Goal: Task Accomplishment & Management: Manage account settings

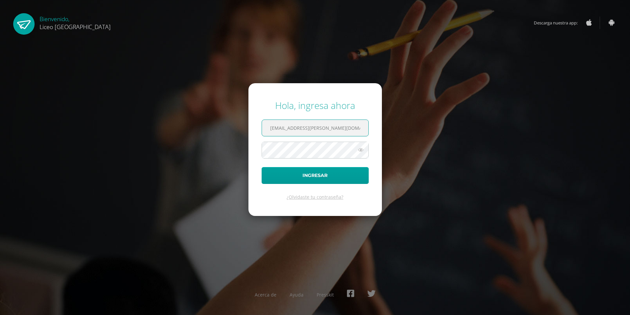
type input "[EMAIL_ADDRESS][PERSON_NAME][DOMAIN_NAME]"
click at [262, 167] on button "Ingresar" at bounding box center [315, 175] width 107 height 17
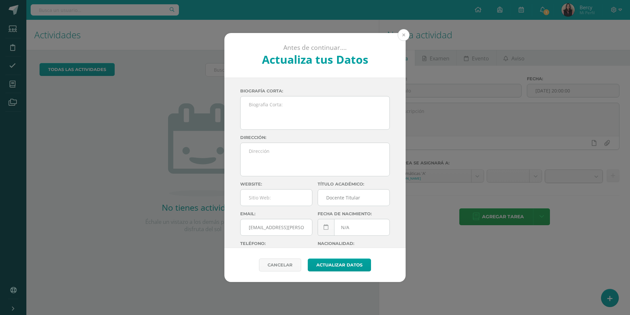
click at [405, 33] on button at bounding box center [404, 35] width 12 height 12
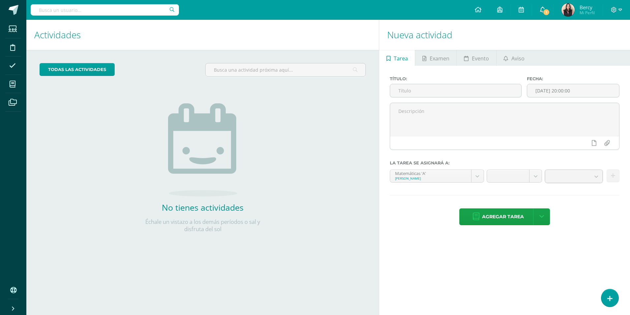
click at [545, 8] on icon at bounding box center [542, 10] width 5 height 6
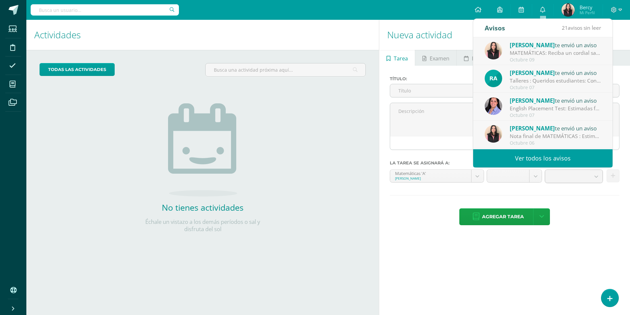
click at [296, 275] on div "Actividades Actividad todas las Actividades No tienes actividades Échale un vis…" at bounding box center [201, 167] width 355 height 295
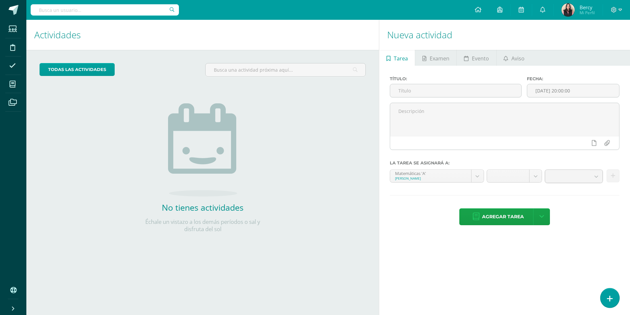
click at [613, 300] on icon at bounding box center [610, 298] width 6 height 8
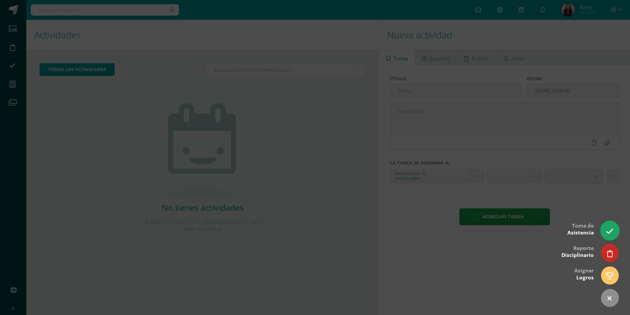
click at [609, 227] on link at bounding box center [610, 230] width 19 height 19
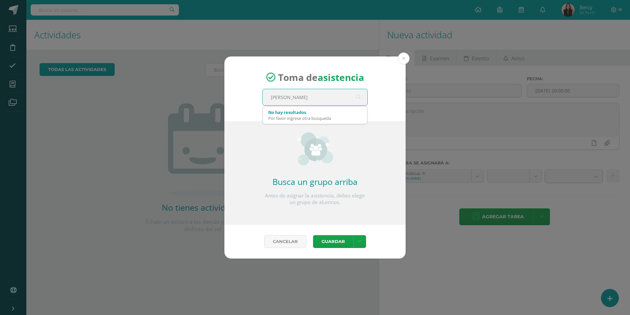
type input "quinto"
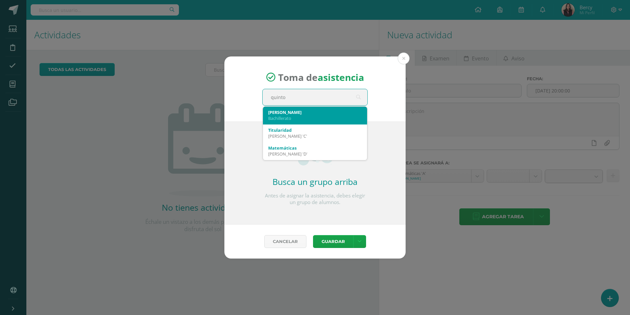
click at [305, 109] on div "Quinto C" at bounding box center [315, 112] width 94 height 6
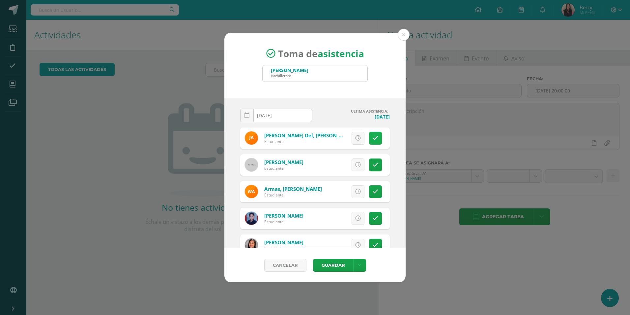
click at [373, 137] on icon at bounding box center [376, 138] width 6 height 6
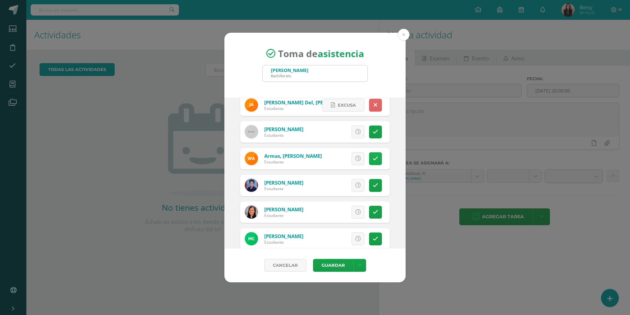
click at [370, 162] on link at bounding box center [375, 158] width 13 height 13
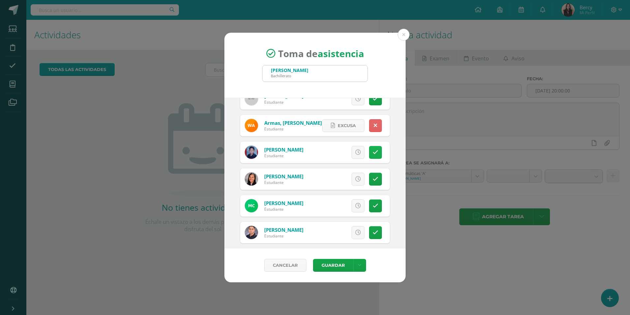
click at [373, 152] on icon at bounding box center [376, 152] width 6 height 6
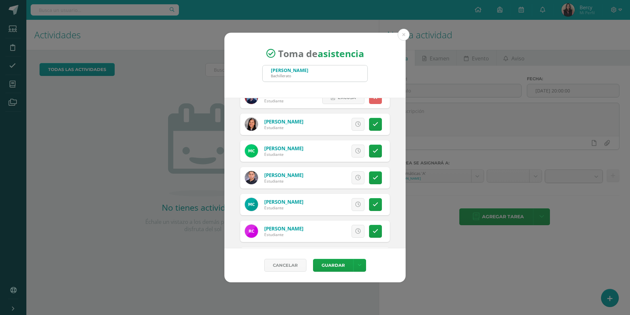
scroll to position [132, 0]
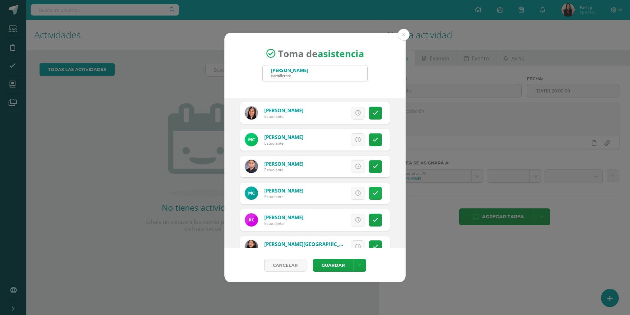
click at [373, 196] on icon at bounding box center [376, 193] width 6 height 6
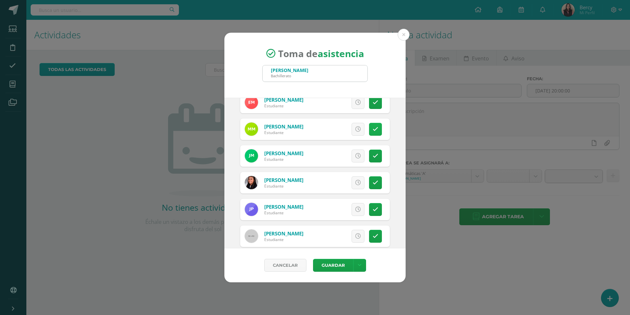
scroll to position [659, 0]
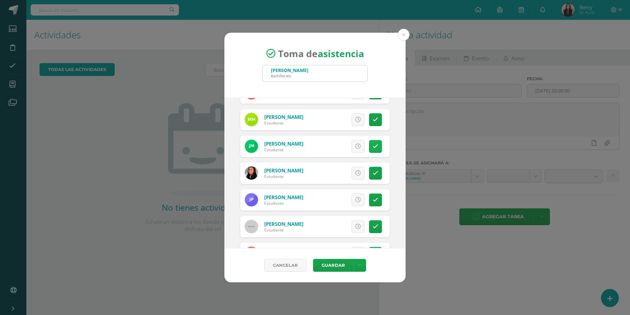
click at [369, 152] on link at bounding box center [375, 146] width 13 height 13
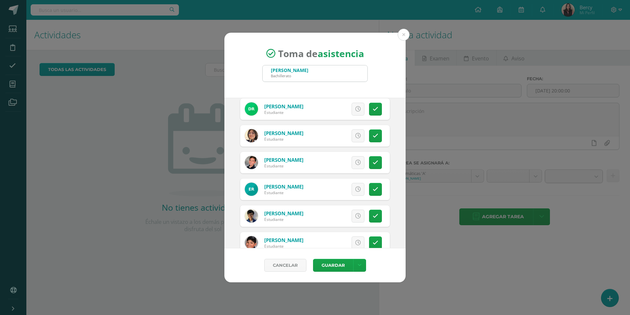
scroll to position [857, 0]
click at [373, 186] on icon at bounding box center [376, 189] width 6 height 6
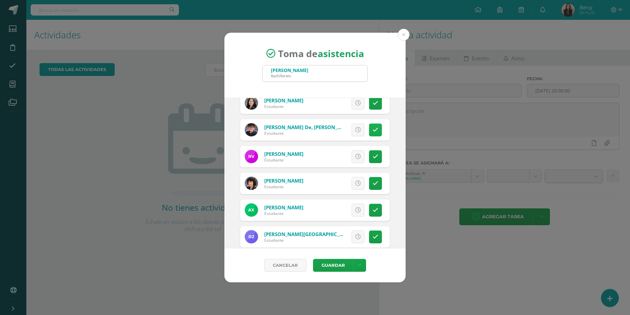
scroll to position [1088, 0]
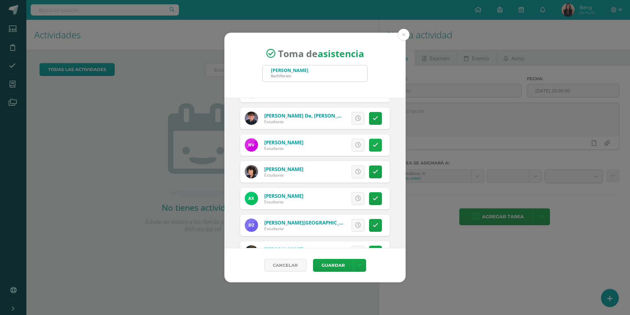
click at [371, 148] on link at bounding box center [375, 144] width 13 height 13
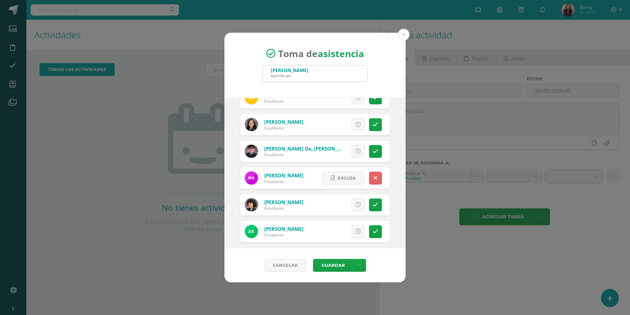
scroll to position [1113, 0]
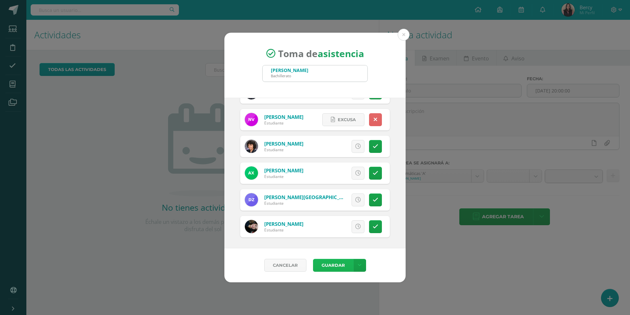
click at [338, 268] on button "Guardar" at bounding box center [333, 265] width 40 height 13
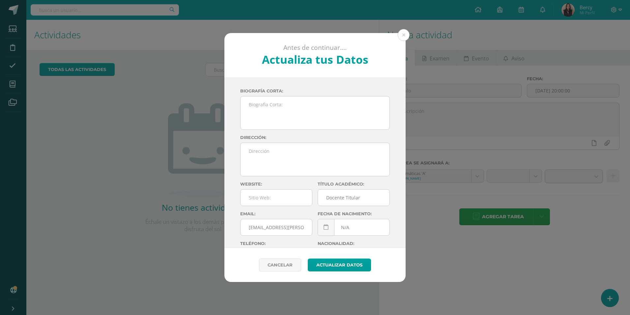
click at [108, 165] on div "Antes de continuar.... Actualiza tus Datos Zelada Bercy NS78Wdf9EDJvmHECpuT8m12…" at bounding box center [315, 157] width 625 height 249
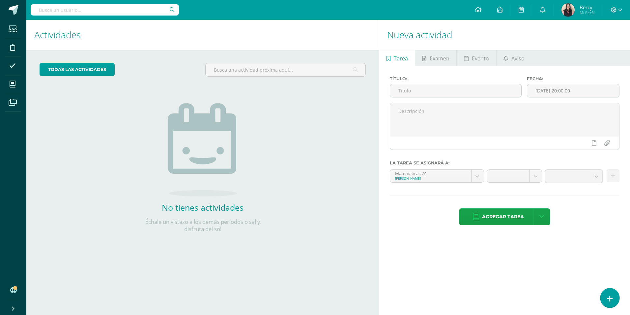
click at [609, 298] on icon at bounding box center [610, 298] width 6 height 8
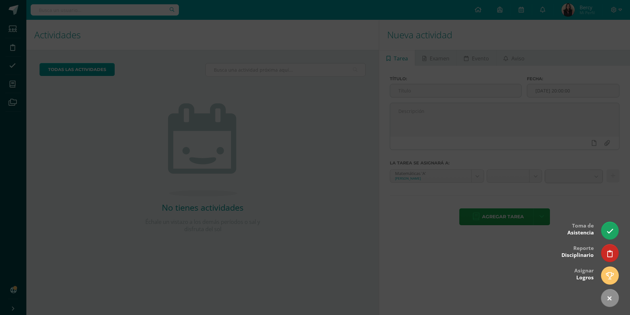
click at [114, 168] on div at bounding box center [315, 157] width 630 height 315
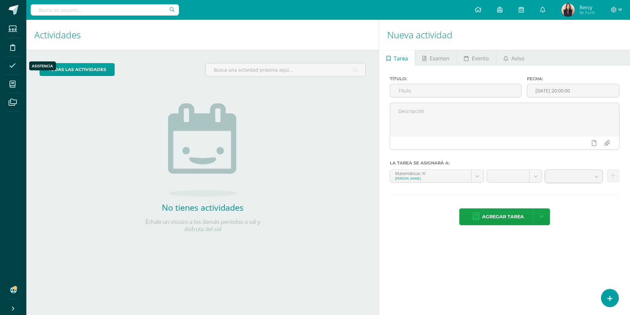
click at [12, 67] on icon at bounding box center [12, 65] width 7 height 7
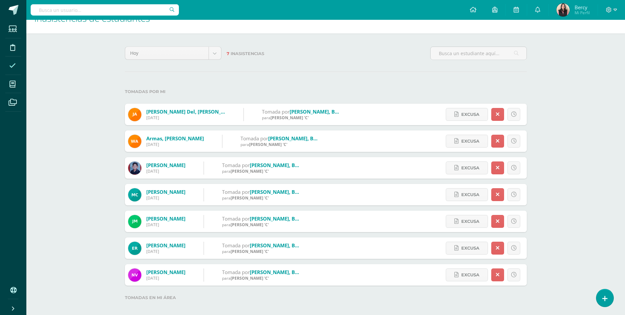
scroll to position [24, 0]
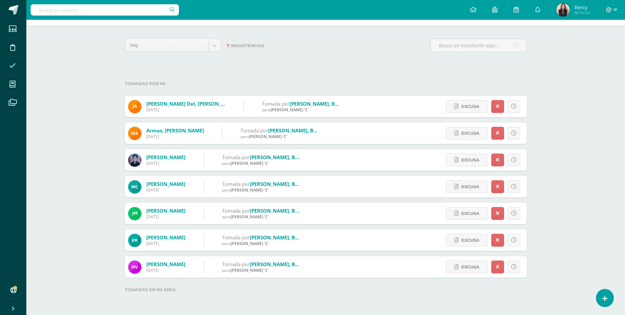
click at [87, 155] on div "Inasistencias de estudiantes Hoy Hoy Esta semana Este mes Este ciclo 7 Inasiste…" at bounding box center [325, 154] width 599 height 319
click at [284, 75] on div "Hoy Hoy Esta semana Este mes Este ciclo 7 Inasistencias Tomadas por mi Alvarez …" at bounding box center [326, 169] width 429 height 289
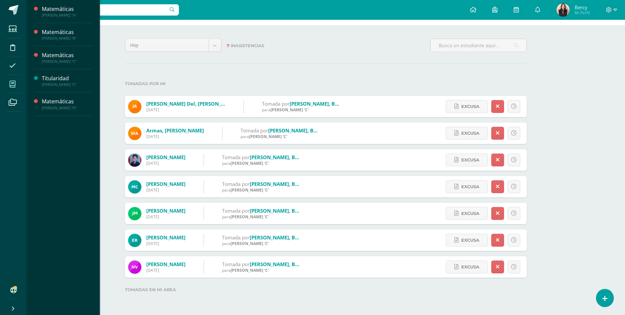
click at [11, 87] on icon at bounding box center [13, 84] width 6 height 7
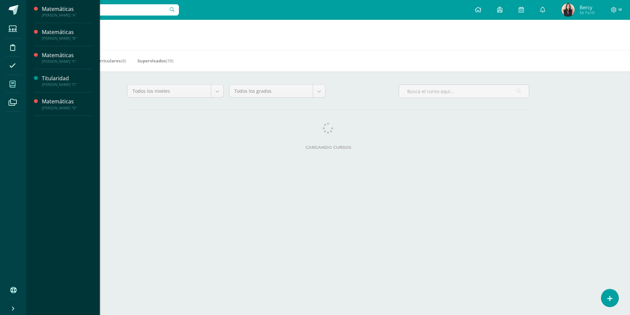
click at [9, 86] on span at bounding box center [12, 83] width 15 height 15
